Goal: Navigation & Orientation: Find specific page/section

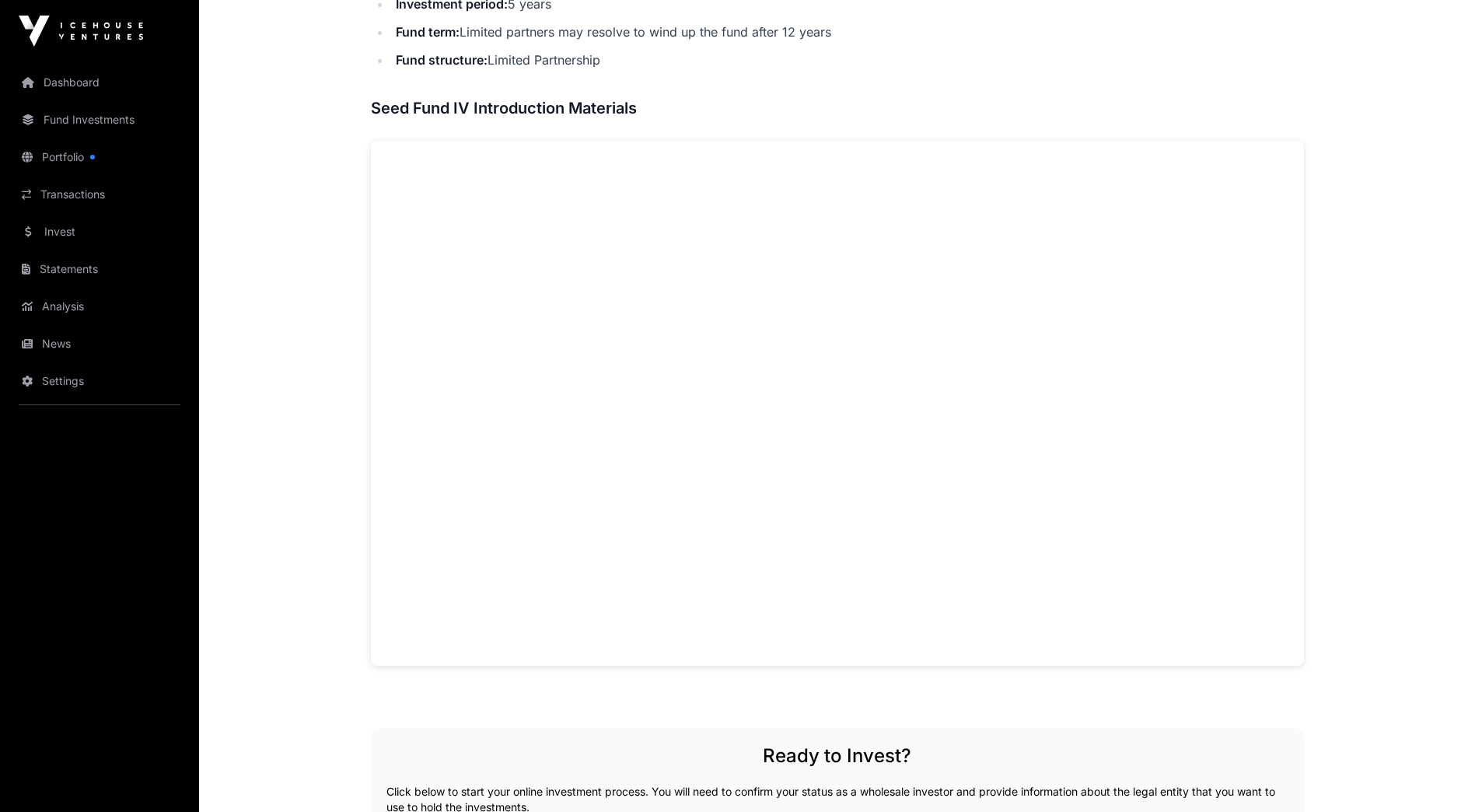
scroll to position [869, 0]
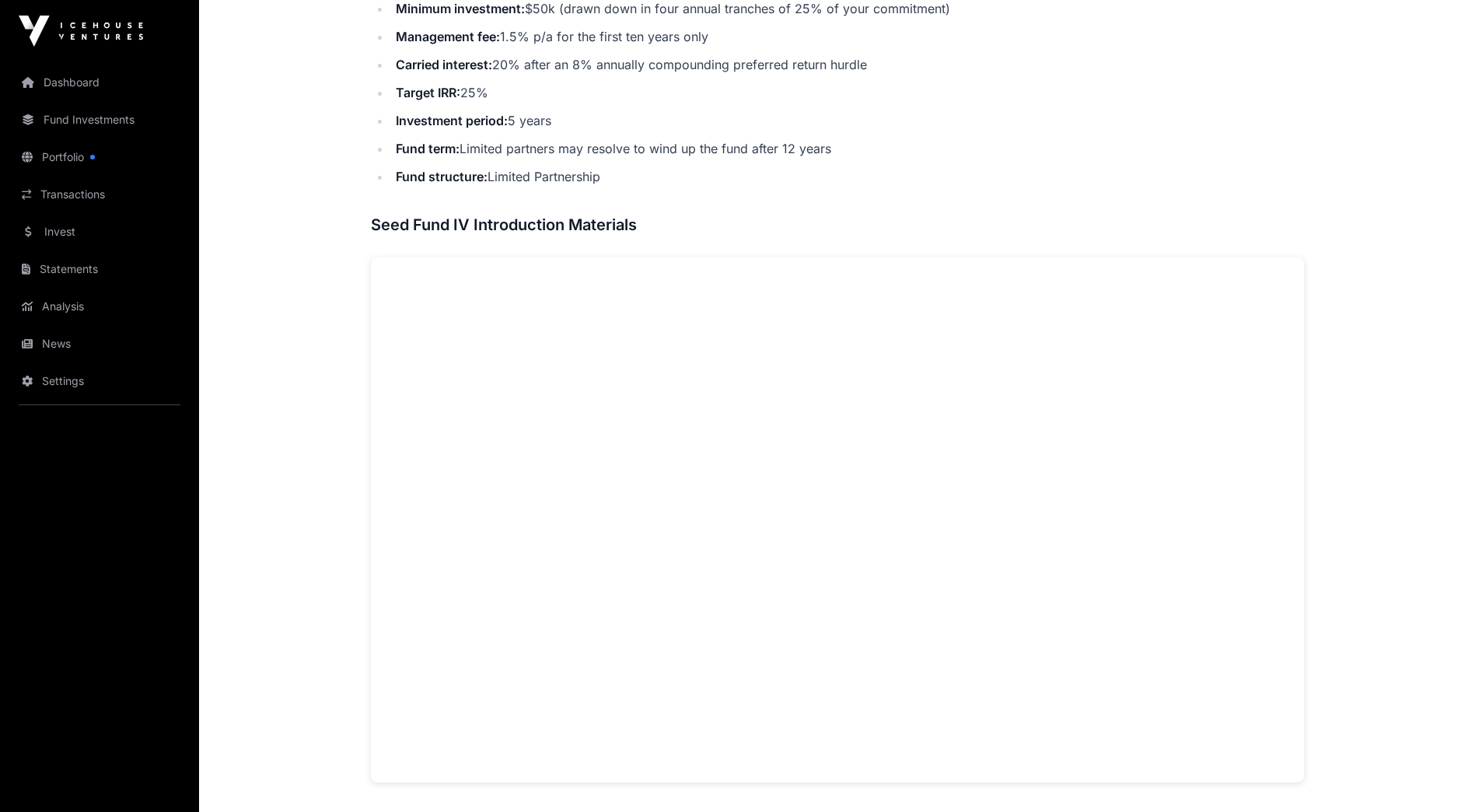
click at [110, 273] on link "Statements" at bounding box center [99, 269] width 174 height 34
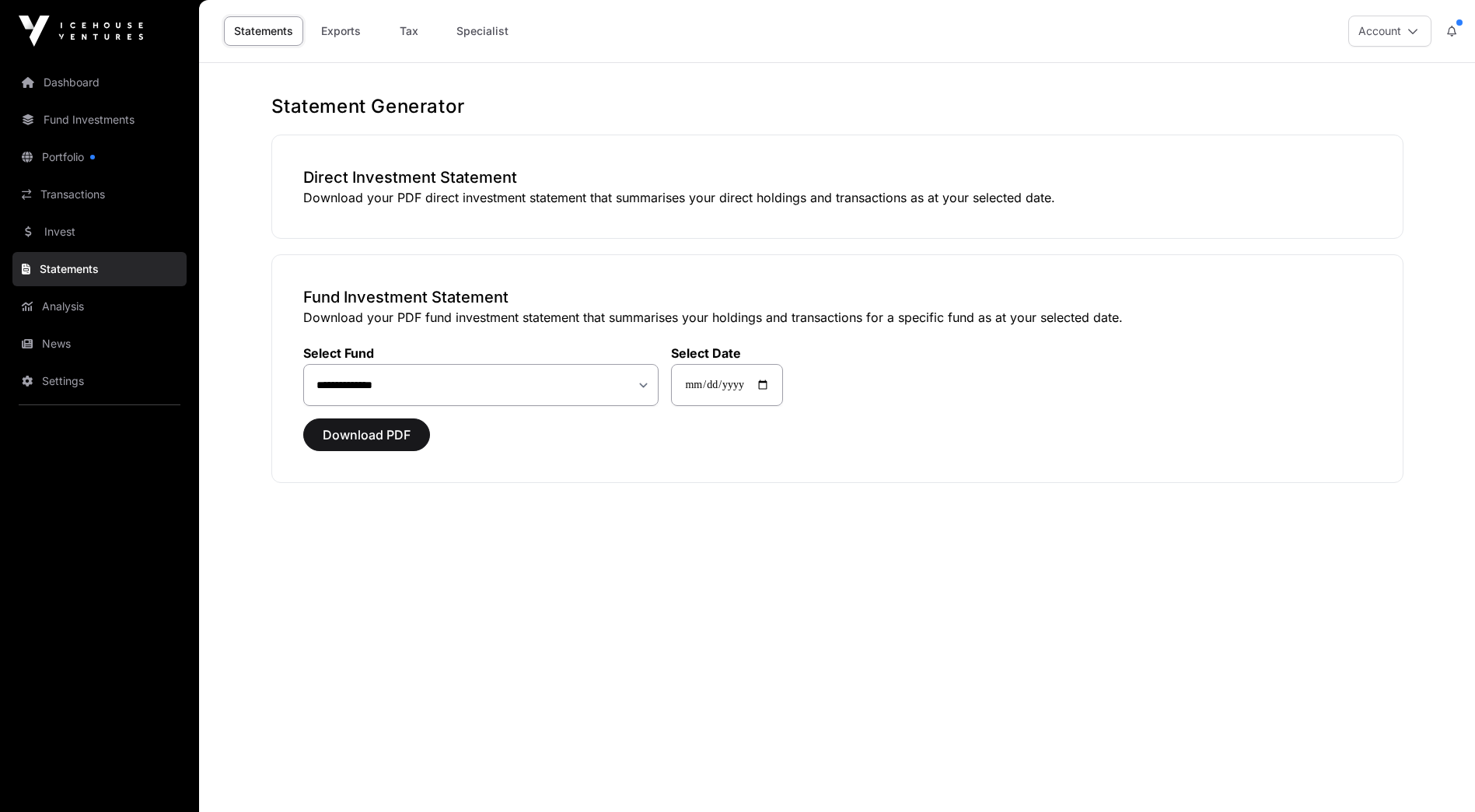
click at [77, 232] on link "Invest" at bounding box center [99, 232] width 174 height 34
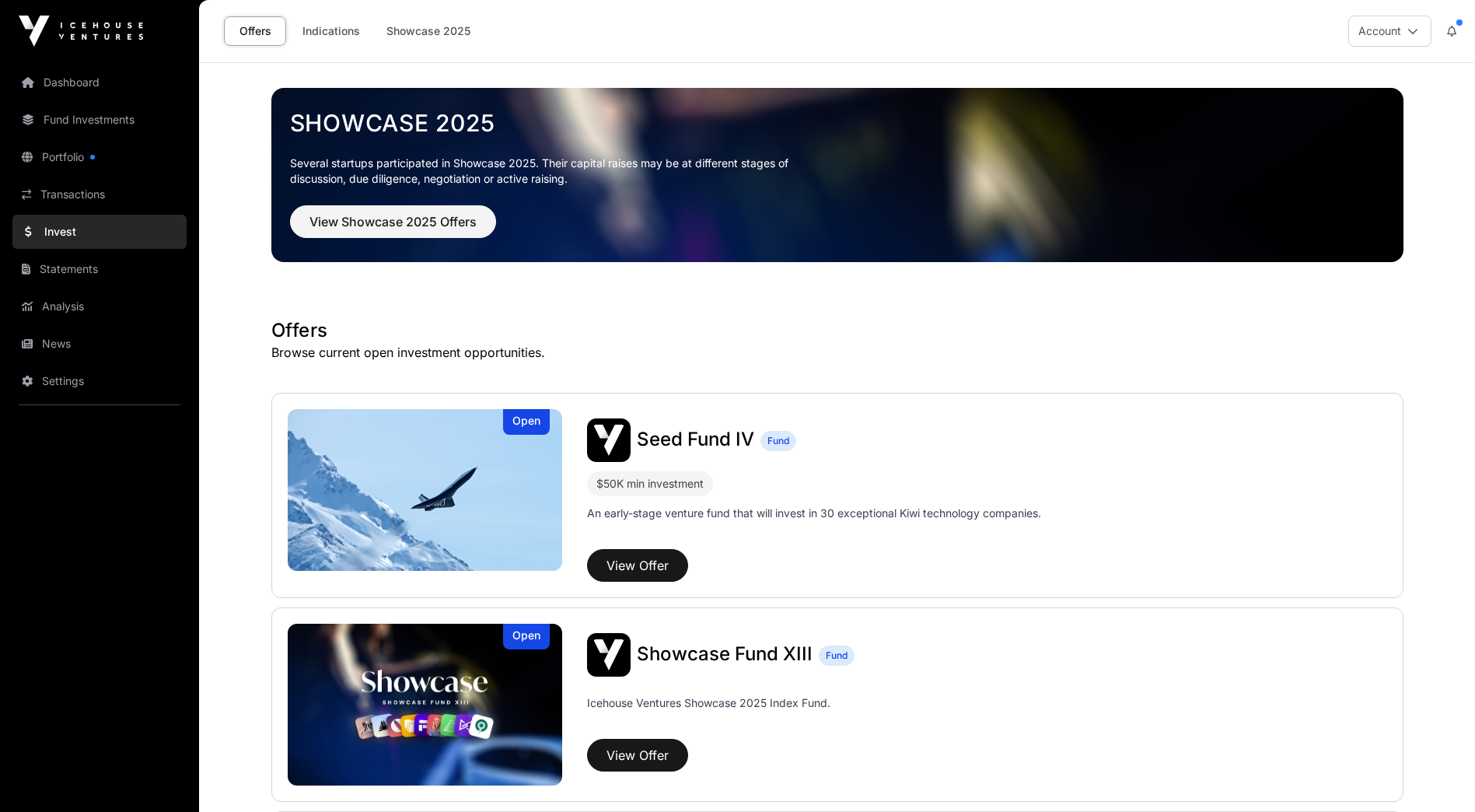
click at [95, 193] on link "Transactions" at bounding box center [99, 195] width 174 height 34
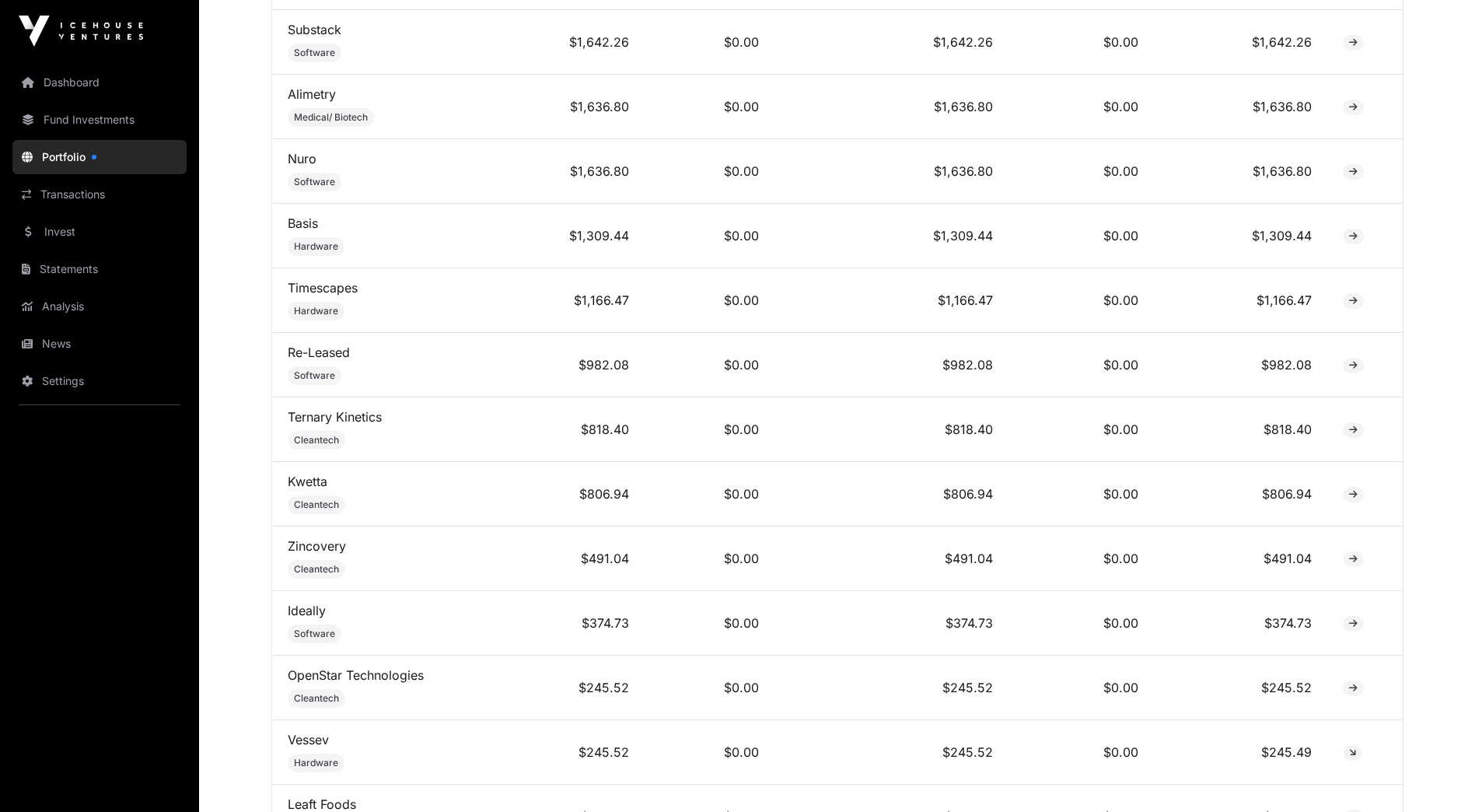
scroll to position [788, 0]
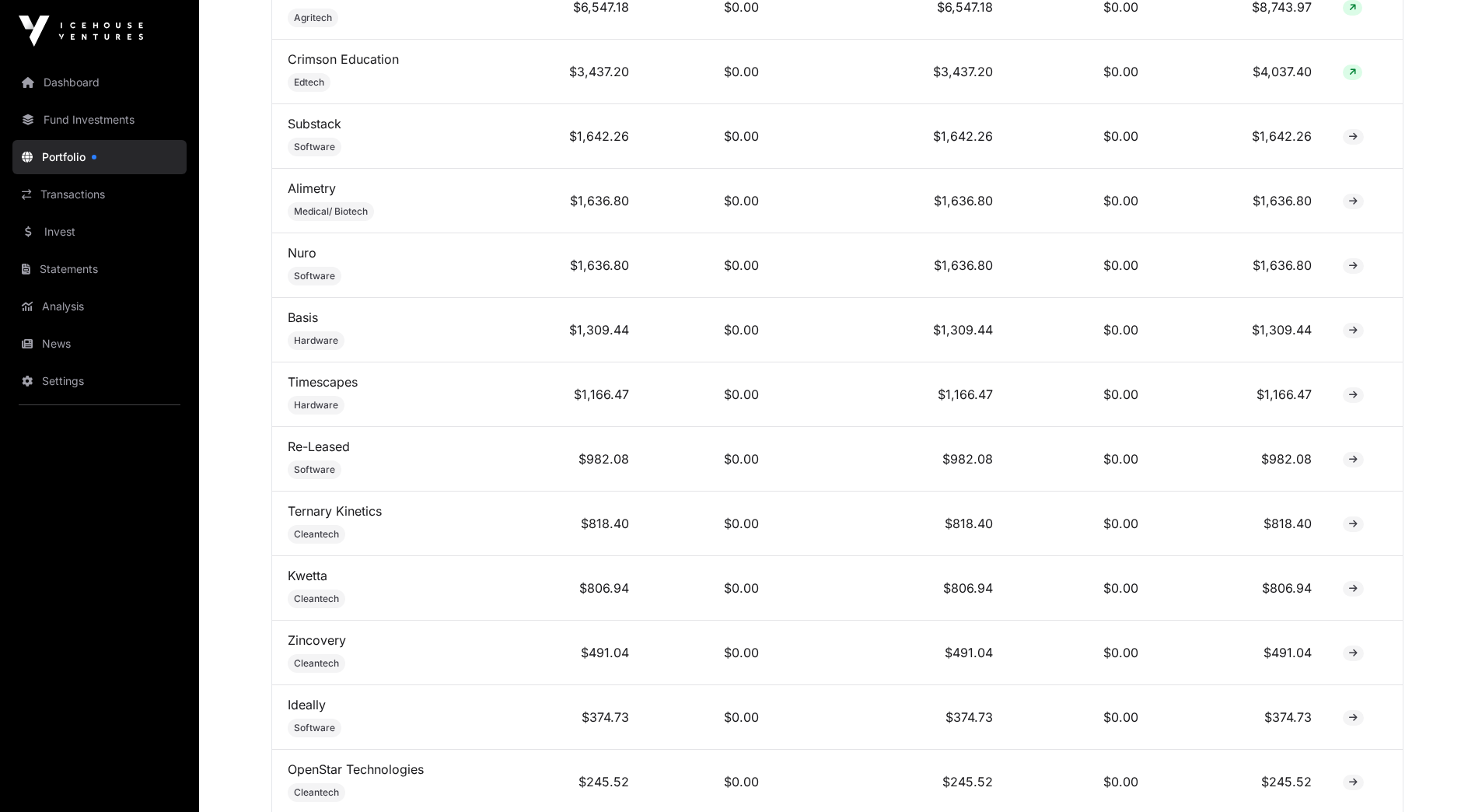
click at [98, 203] on link "Transactions" at bounding box center [99, 195] width 174 height 34
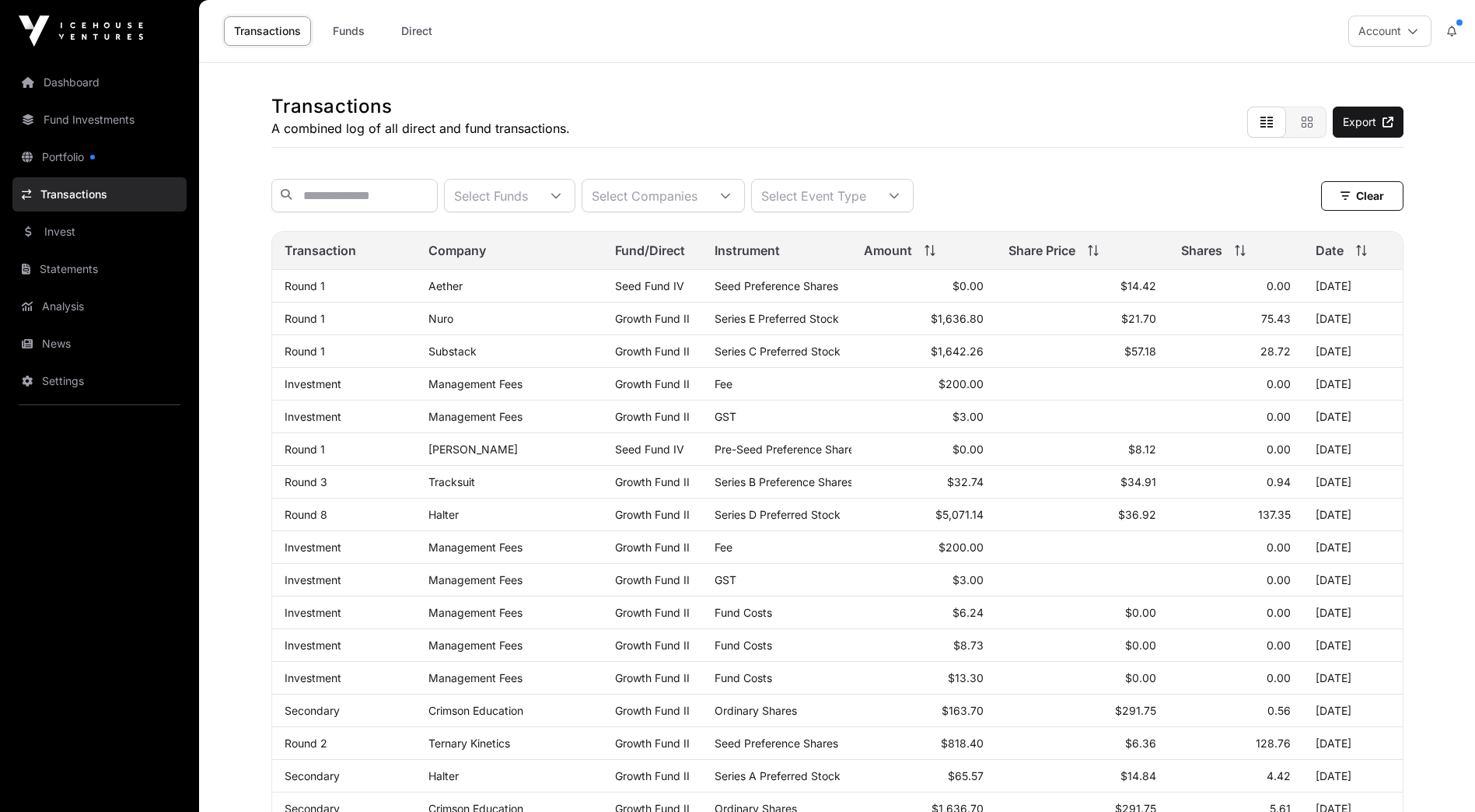
click at [89, 228] on link "Invest" at bounding box center [99, 232] width 174 height 34
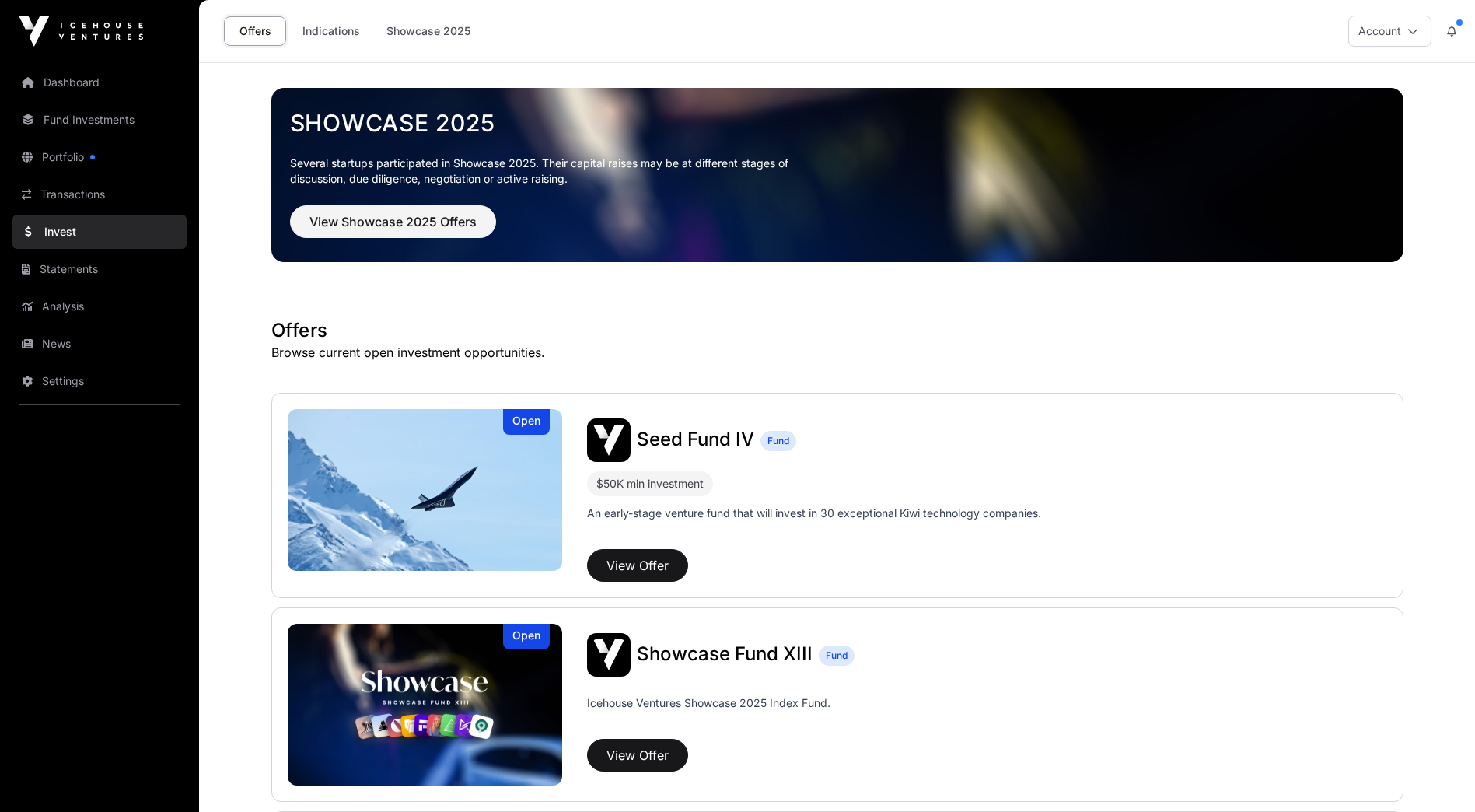
click at [88, 279] on link "Statements" at bounding box center [99, 269] width 174 height 34
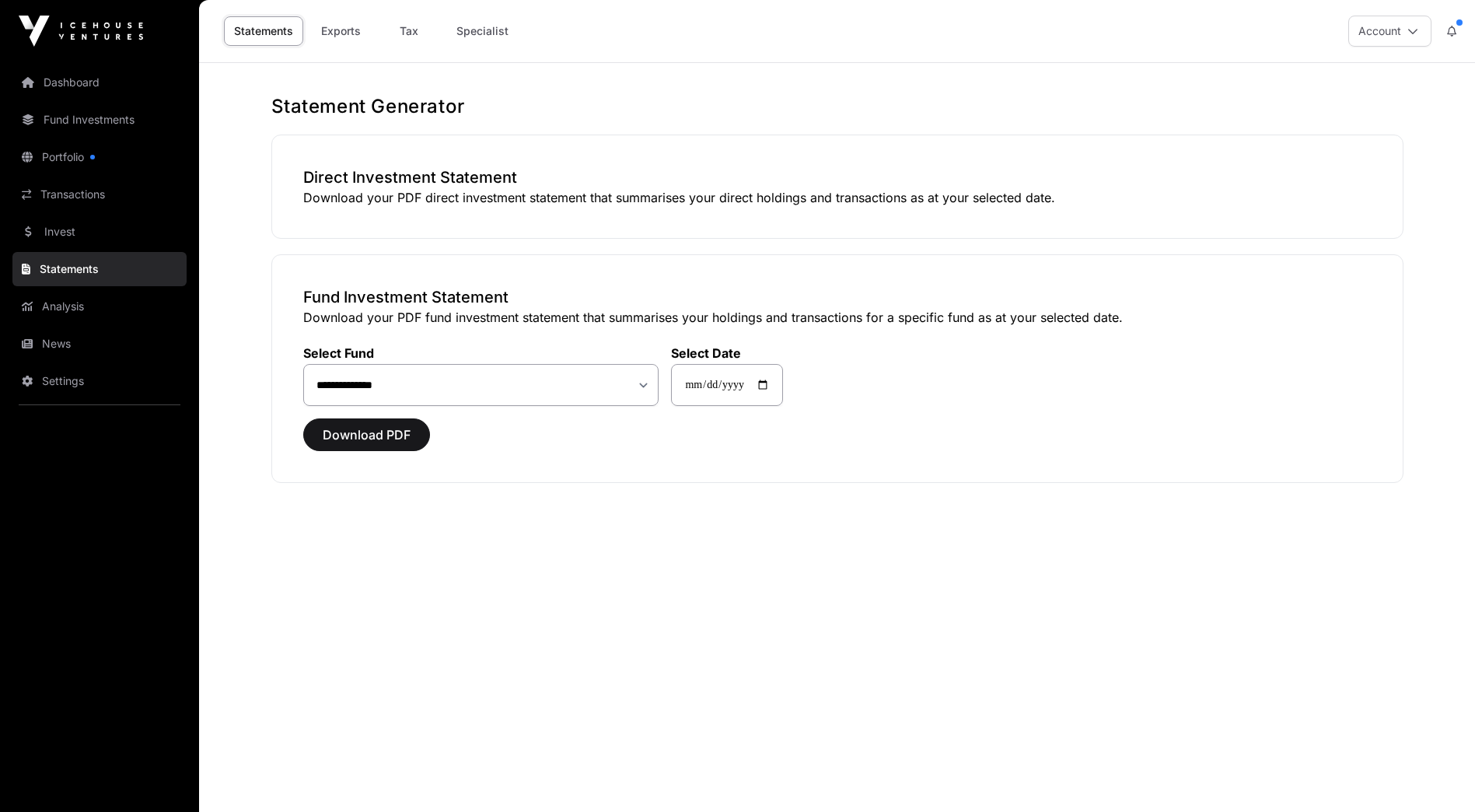
click at [79, 245] on link "Invest" at bounding box center [99, 232] width 174 height 34
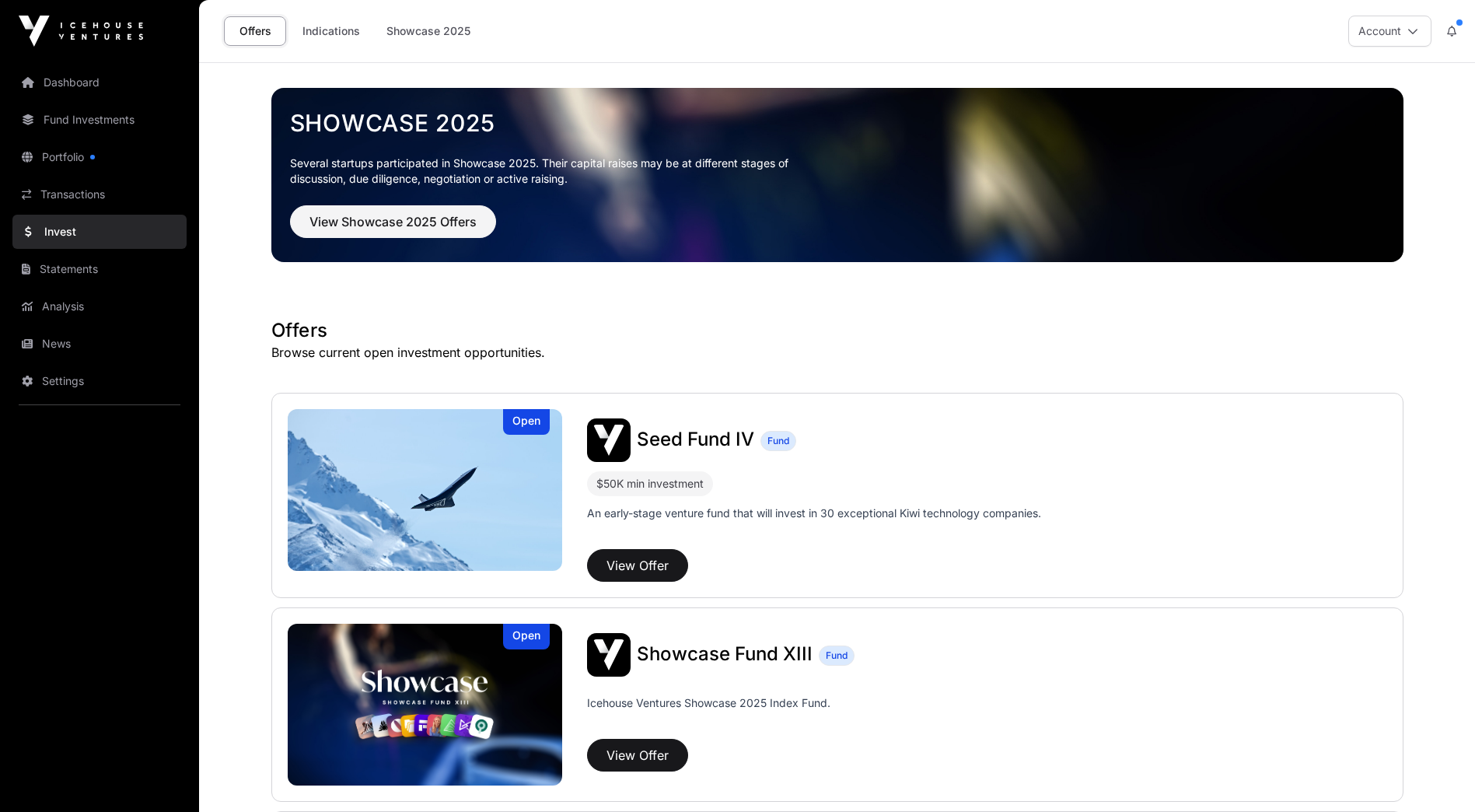
click at [92, 123] on link "Fund Investments" at bounding box center [99, 120] width 174 height 34
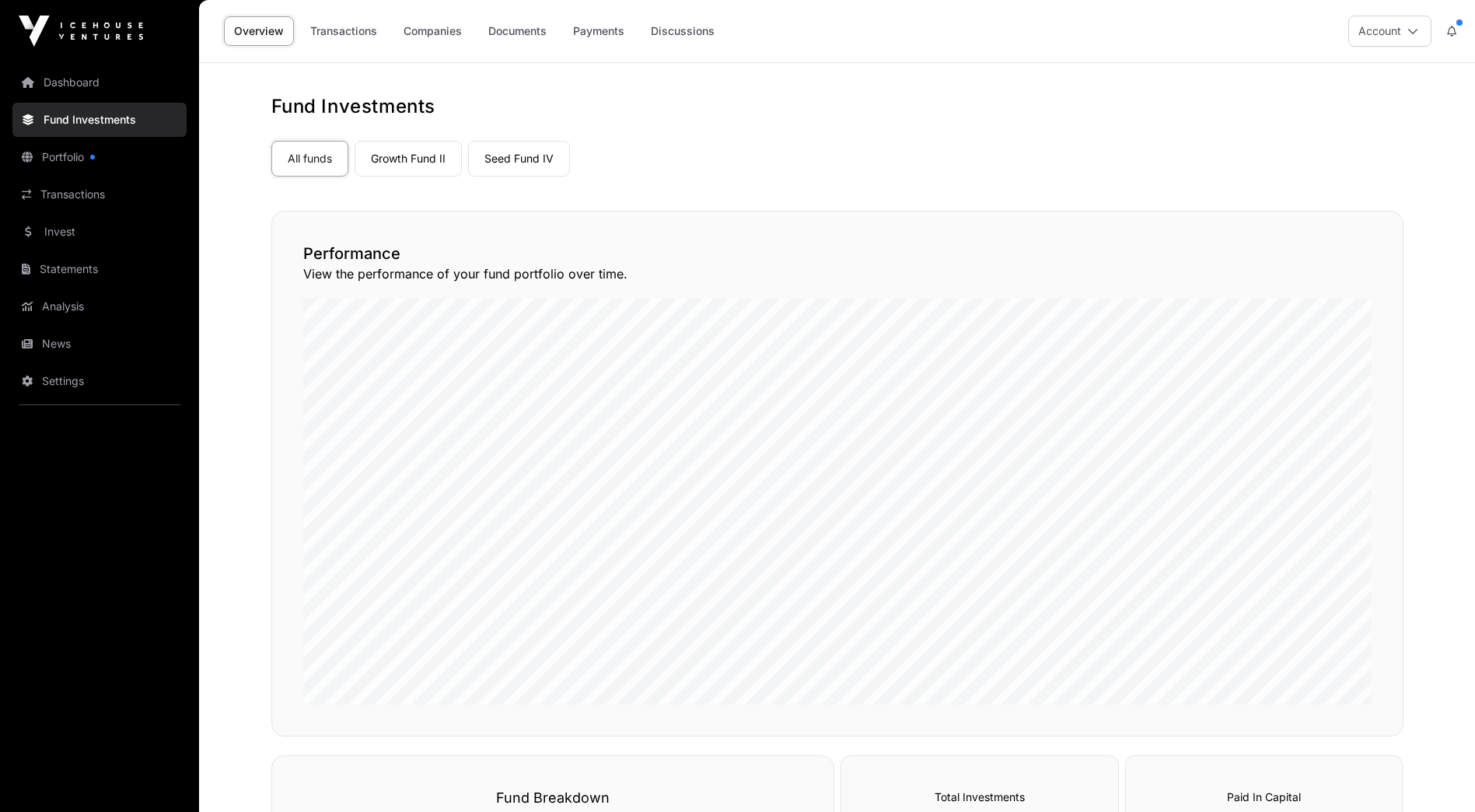
scroll to position [78, 0]
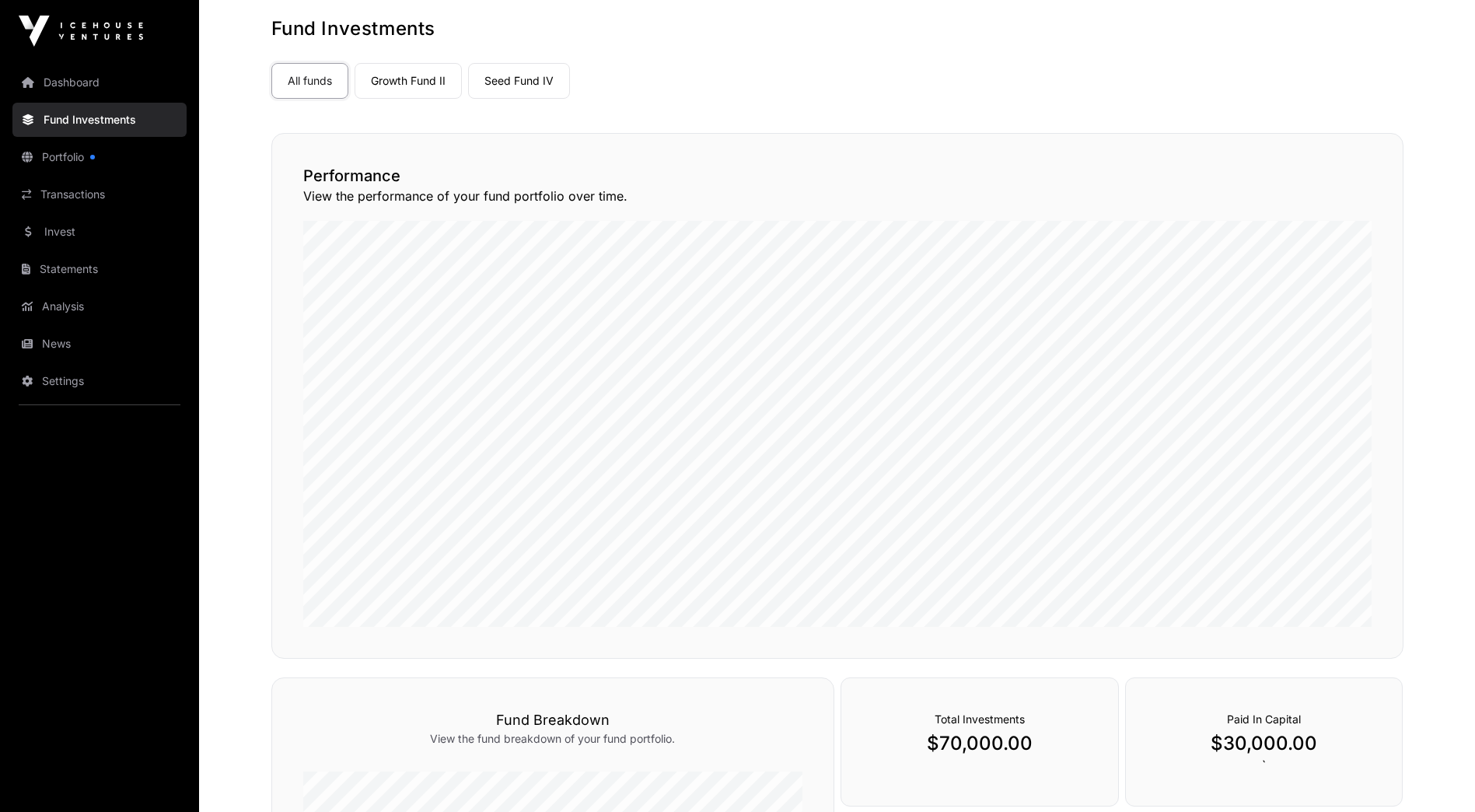
click at [516, 89] on link "Seed Fund IV" at bounding box center [519, 81] width 101 height 36
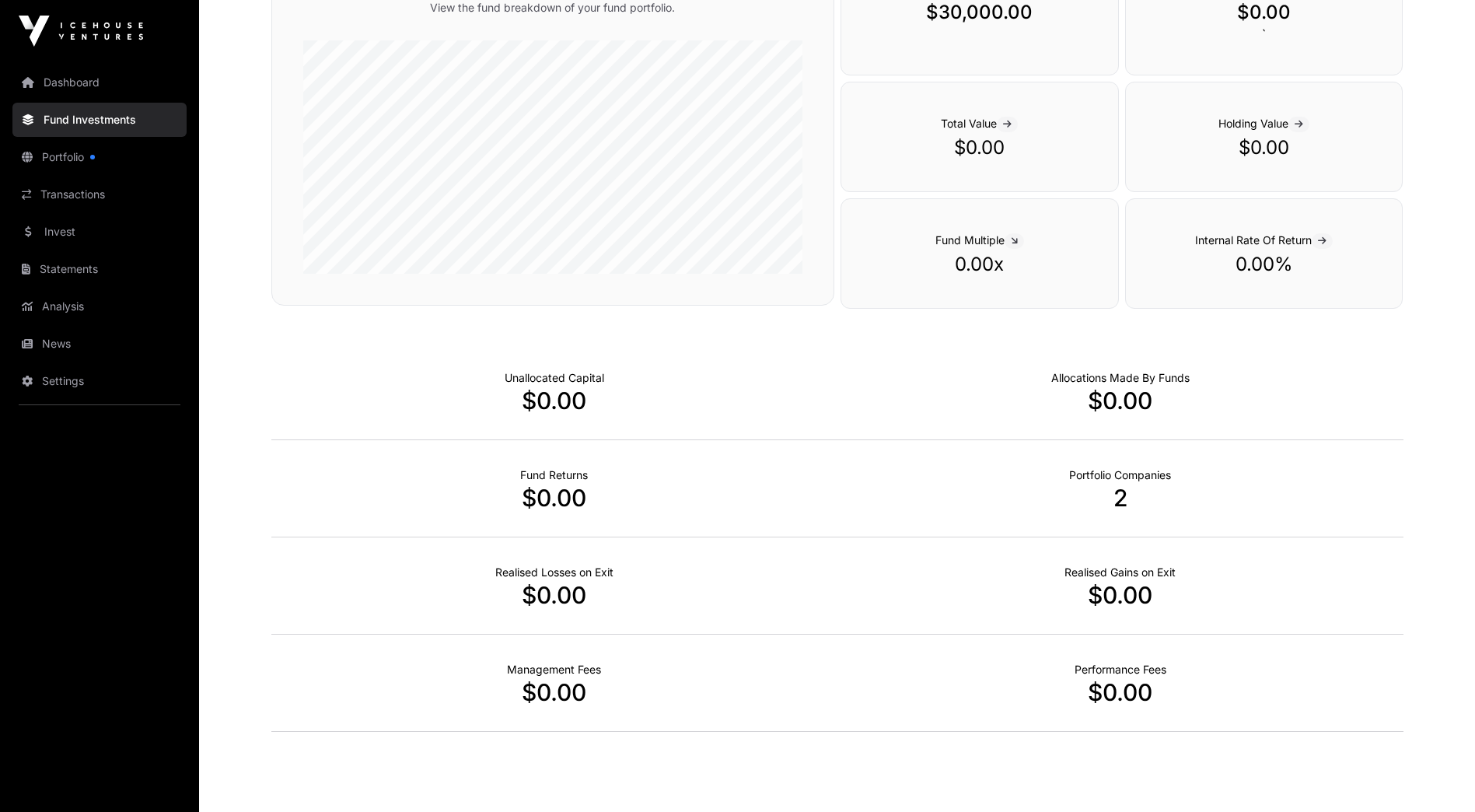
scroll to position [225, 0]
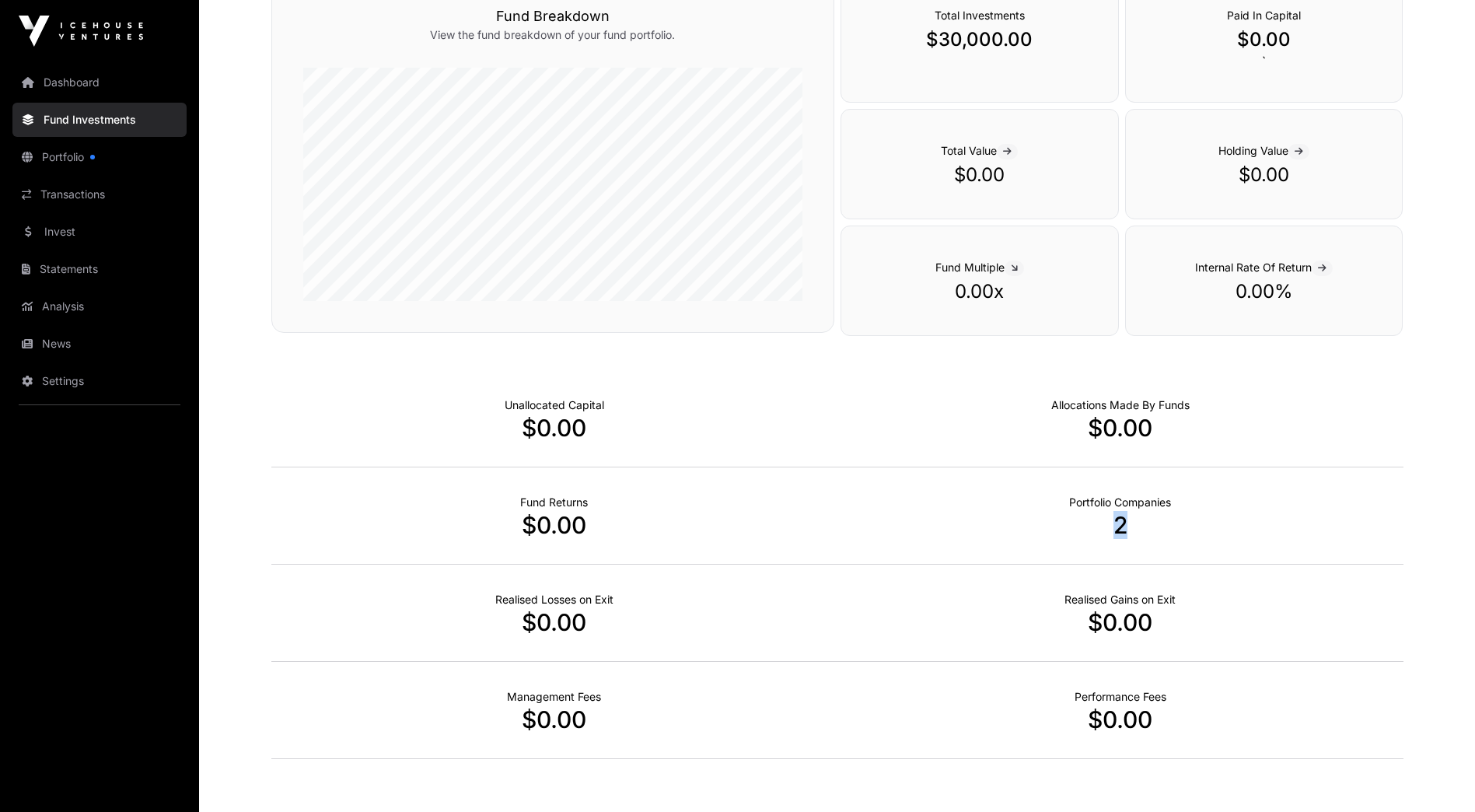
drag, startPoint x: 1132, startPoint y: 525, endPoint x: 1088, endPoint y: 522, distance: 44.1
click at [1088, 522] on p "2" at bounding box center [1121, 525] width 566 height 28
click at [794, 640] on div "Realised Losses on Exit $0.00" at bounding box center [555, 613] width 566 height 97
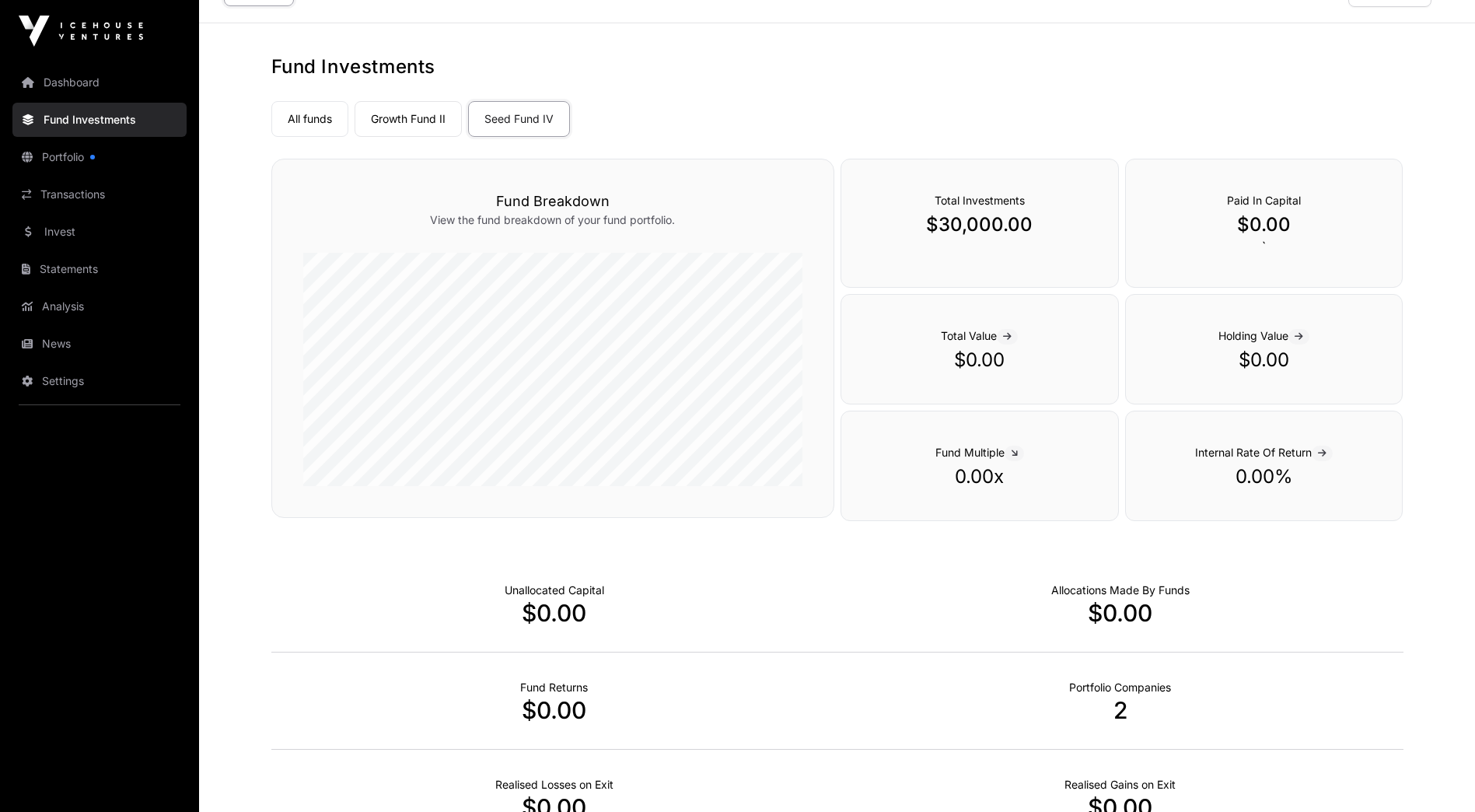
scroll to position [0, 0]
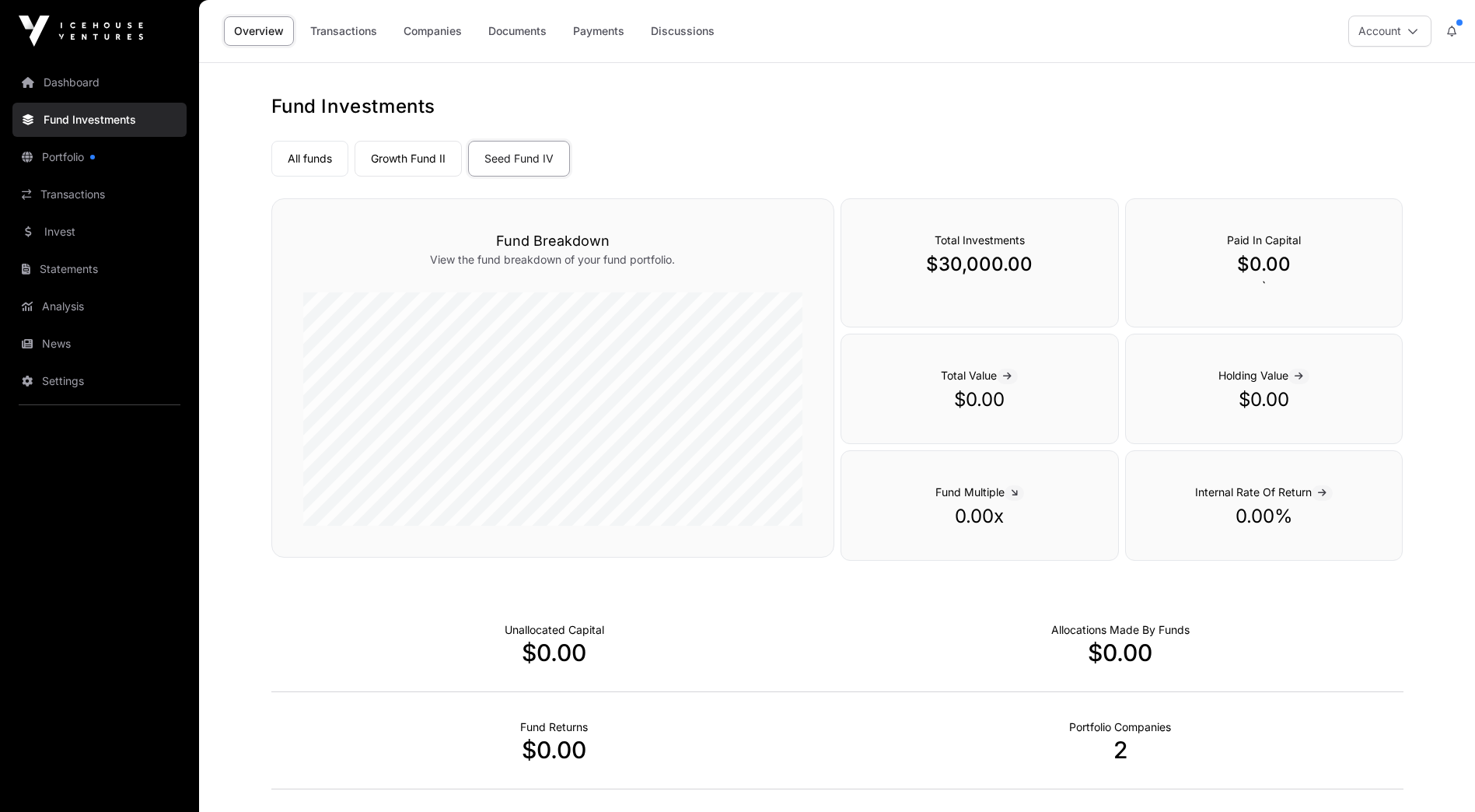
click at [412, 151] on link "Growth Fund II" at bounding box center [408, 159] width 107 height 36
click at [30, 71] on link "Dashboard" at bounding box center [99, 83] width 174 height 34
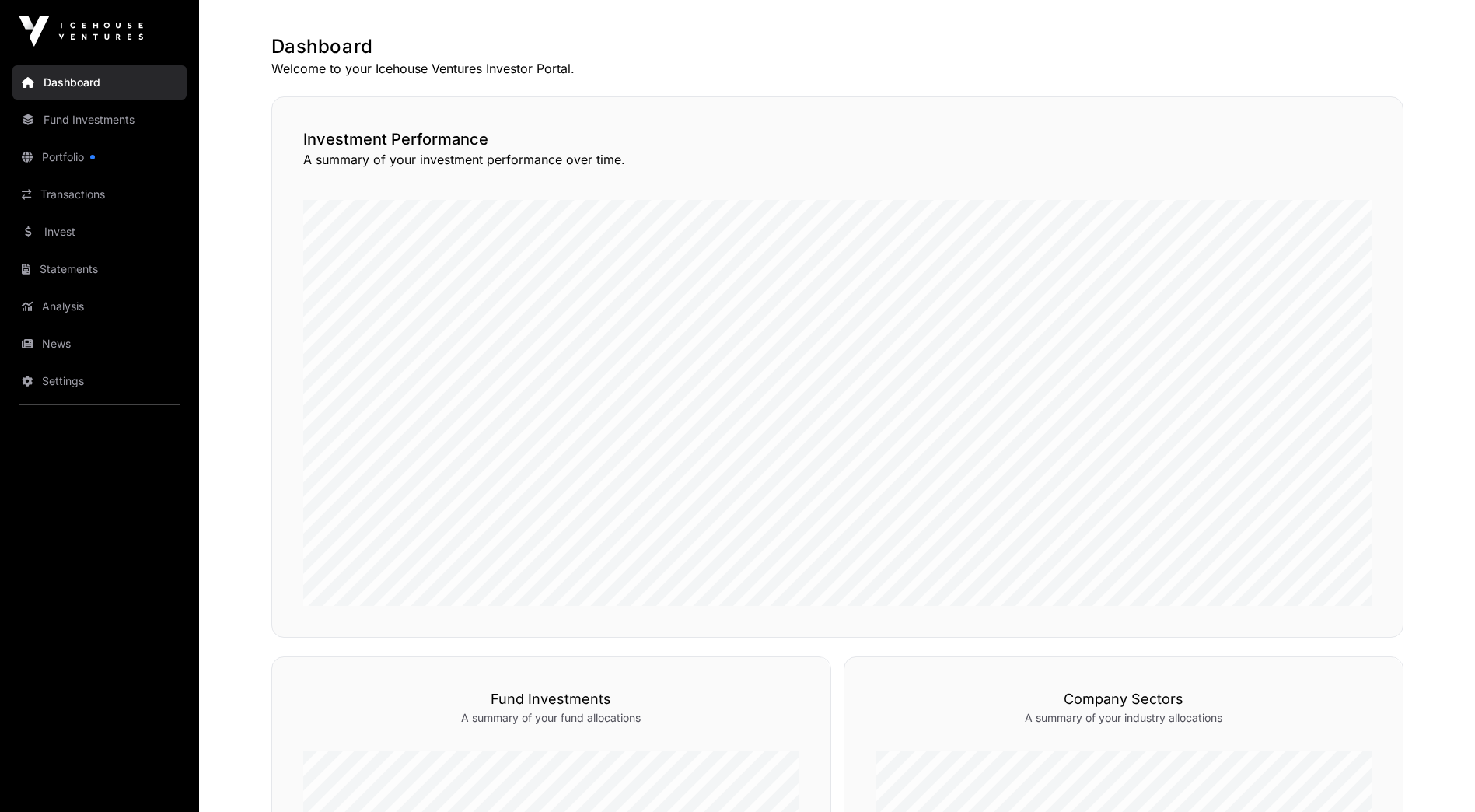
scroll to position [311, 0]
